Goal: Information Seeking & Learning: Learn about a topic

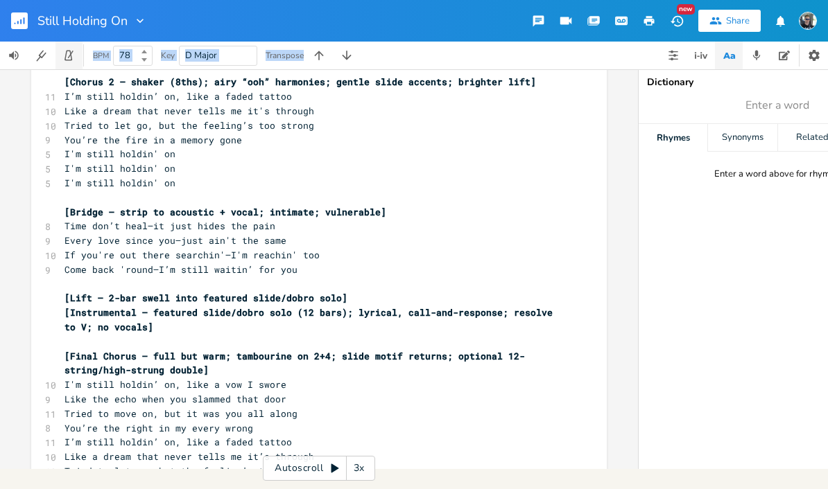
drag, startPoint x: 75, startPoint y: 230, endPoint x: 71, endPoint y: 68, distance: 162.2
click at [71, 68] on div "Still Holding On New Share BPM 78 Key D Major Transpose xxxxxxxxxx [Verse 1 – s…" at bounding box center [414, 234] width 828 height 469
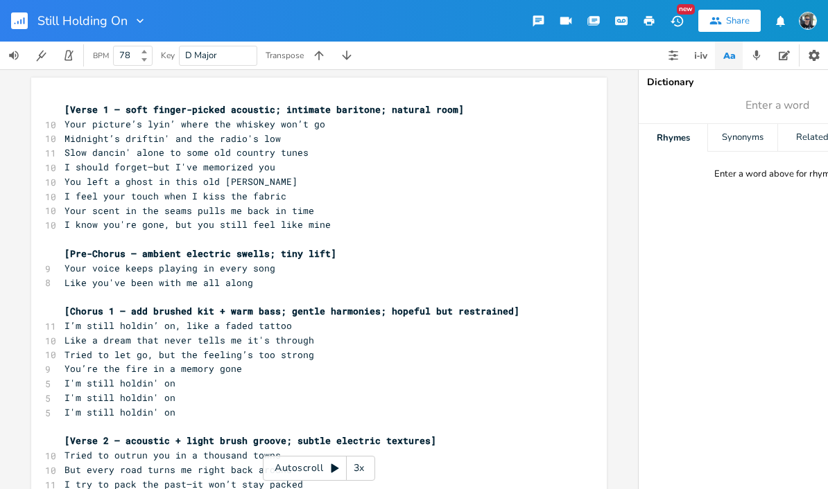
drag, startPoint x: 57, startPoint y: 85, endPoint x: 134, endPoint y: 115, distance: 83.4
click at [69, 103] on span "[Verse 1 – soft finger-picked acoustic; intimate baritone; natural room]" at bounding box center [263, 109] width 399 height 12
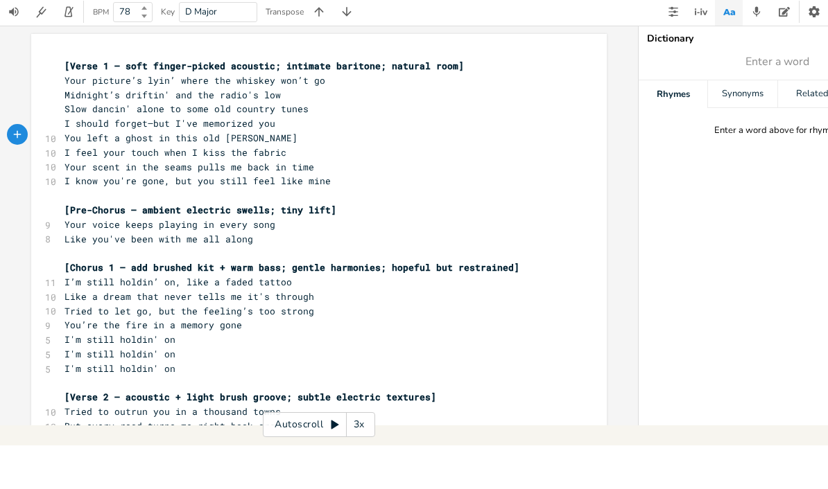
click at [62, 117] on pre "Your picture’s lyin’ where the whiskey won’t go" at bounding box center [312, 124] width 500 height 15
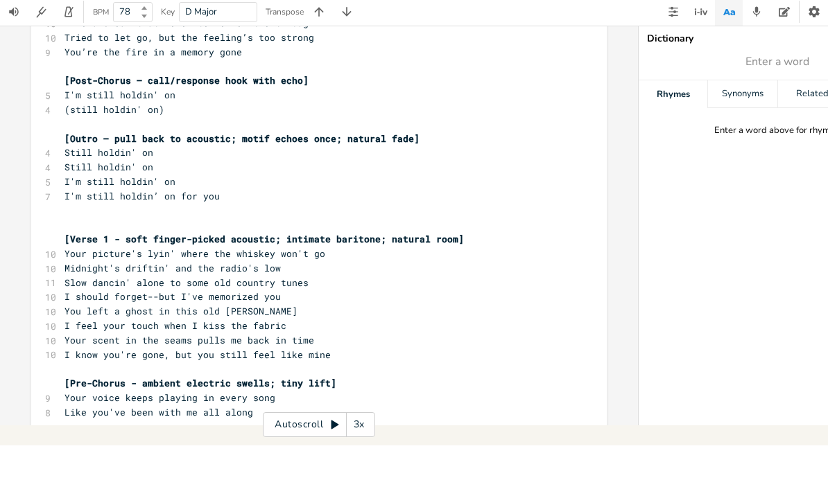
scroll to position [937, 0]
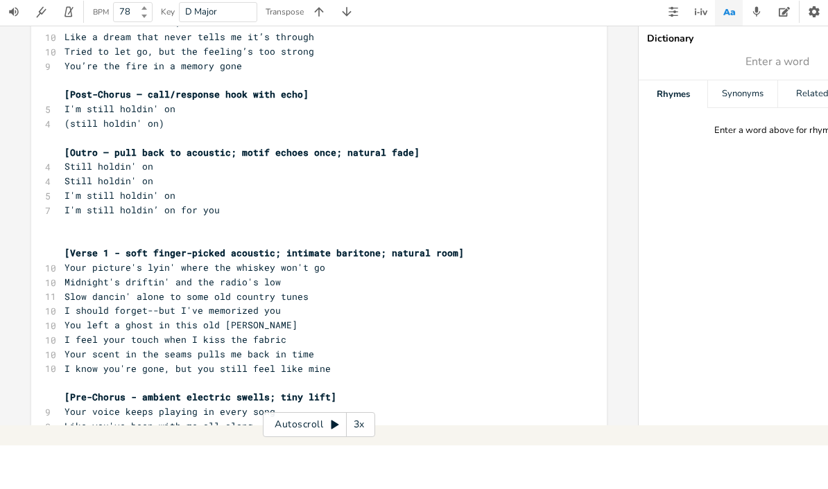
click at [85, 261] on pre "​" at bounding box center [312, 268] width 500 height 15
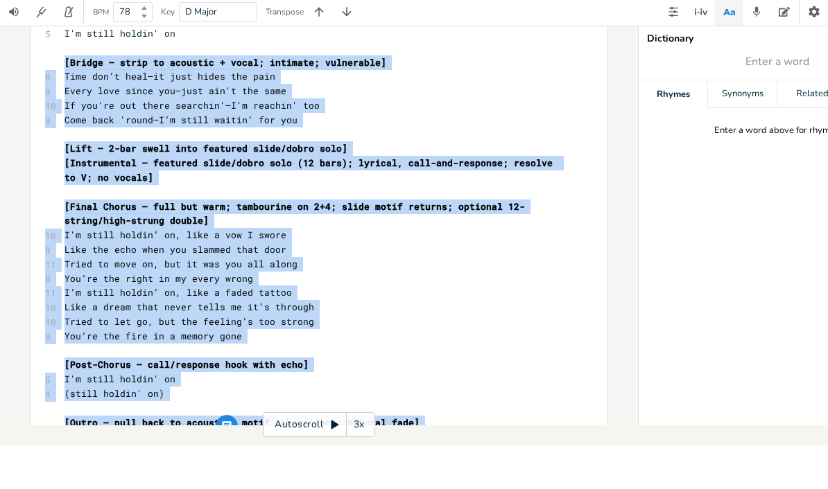
scroll to position [639, 0]
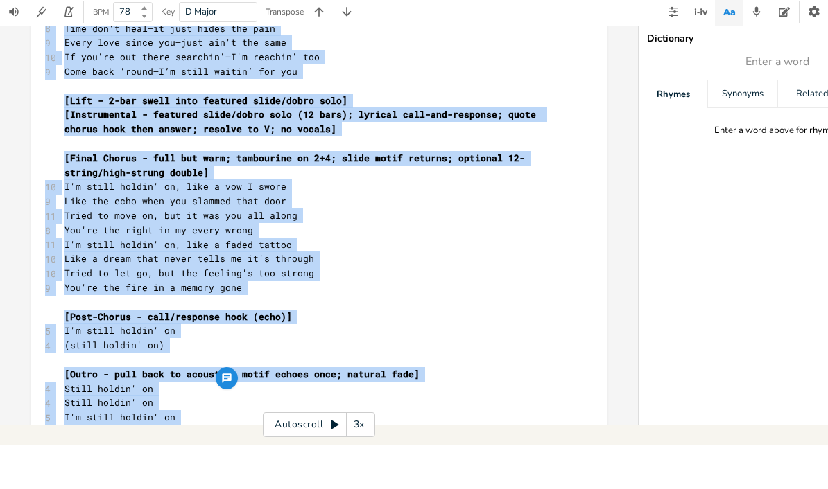
copy div "[Lorem 0 - ipsu dolors-ametco adipisci; elitsedd eiusmodt; incidid utla] 81 Etd…"
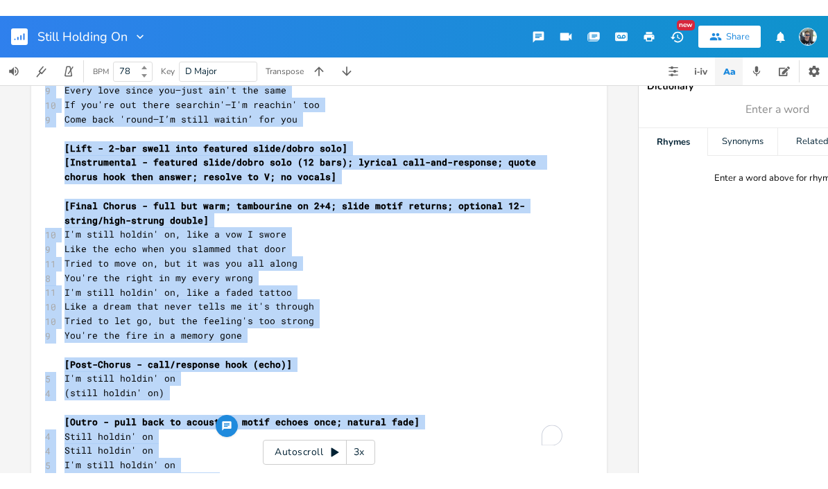
scroll to position [0, 0]
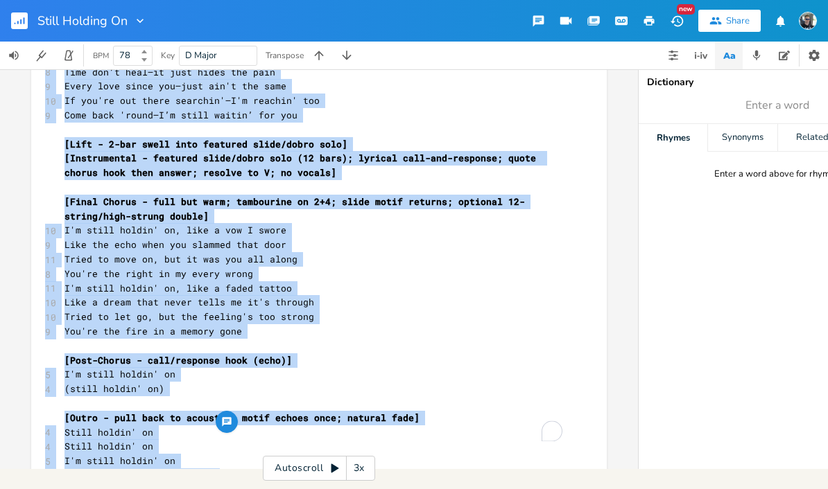
click at [275, 238] on span "Like the echo when you slammed that door" at bounding box center [175, 244] width 222 height 12
